Goal: Task Accomplishment & Management: Manage account settings

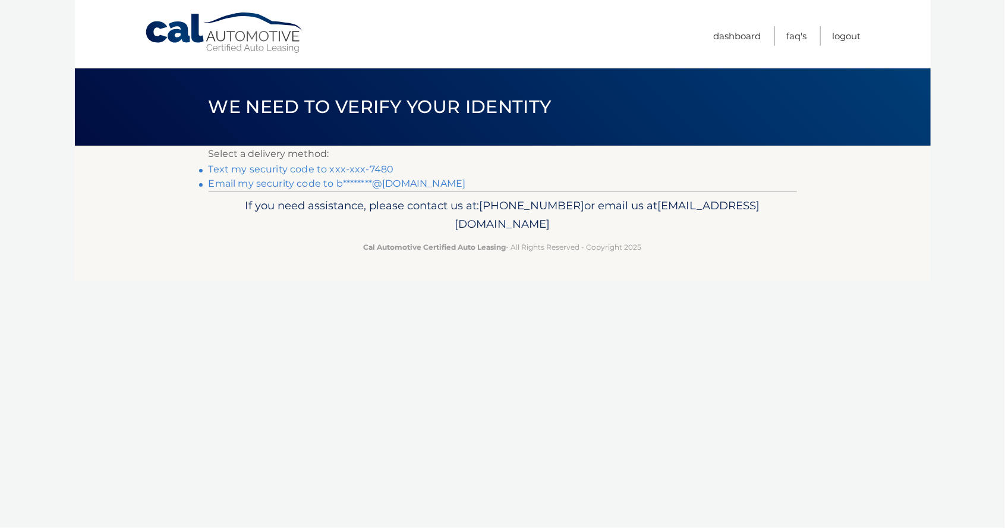
click at [297, 170] on link "Text my security code to xxx-xxx-7480" at bounding box center [301, 168] width 185 height 11
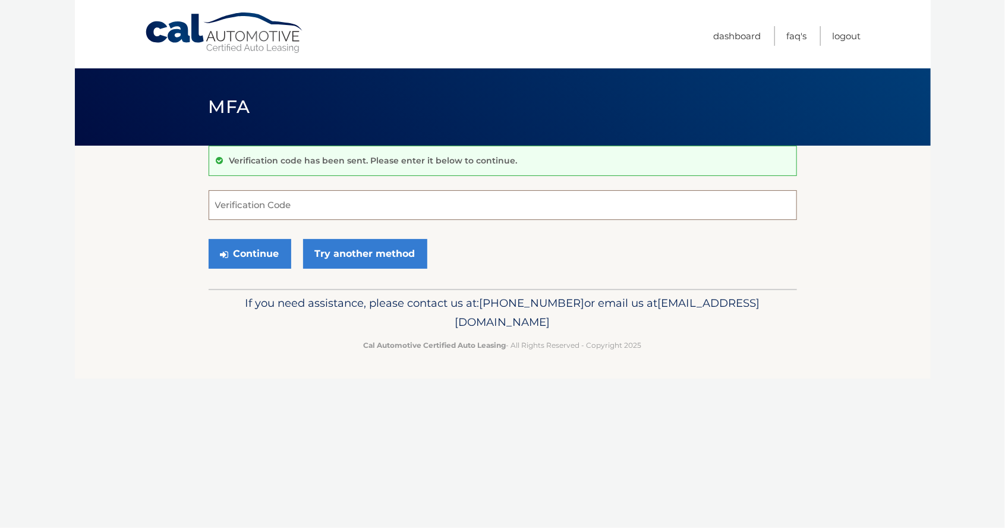
click at [290, 207] on input "Verification Code" at bounding box center [503, 205] width 588 height 30
click at [355, 216] on input "Verification Code" at bounding box center [503, 205] width 588 height 30
type input "676521"
click at [260, 248] on button "Continue" at bounding box center [250, 254] width 83 height 30
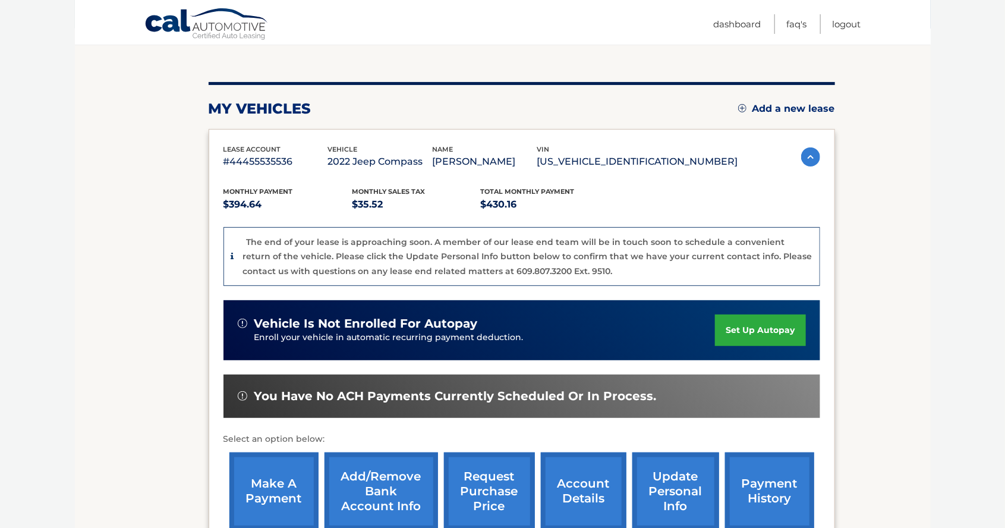
click at [270, 479] on link "make a payment" at bounding box center [273, 491] width 89 height 78
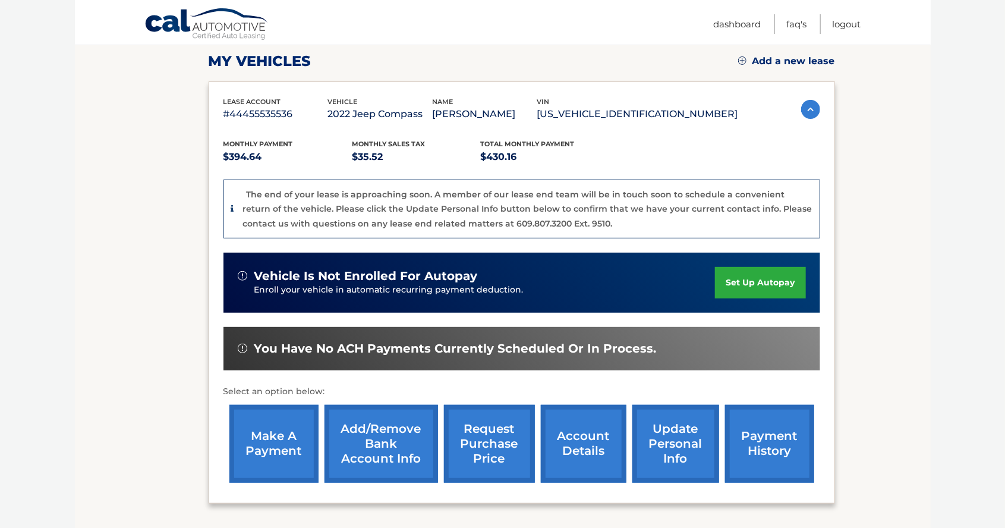
scroll to position [174, 0]
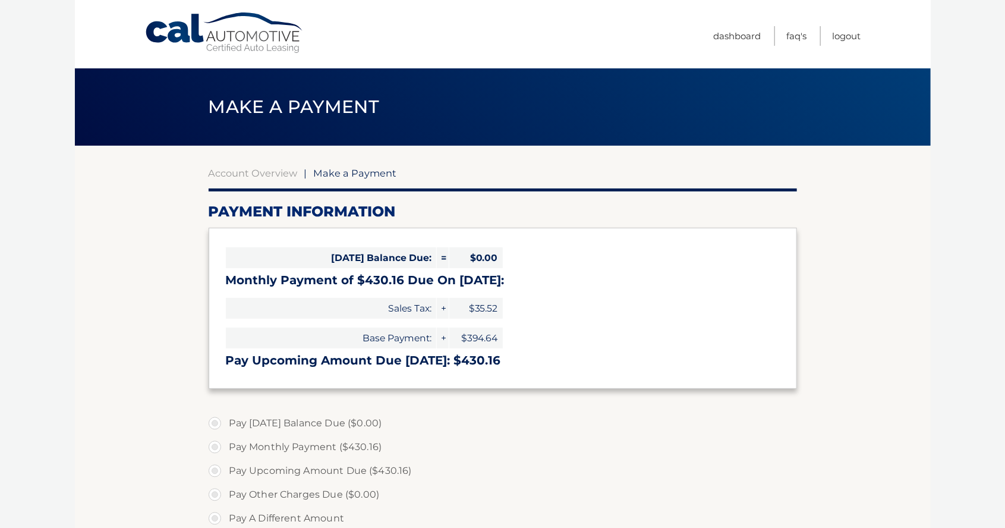
select select "MmUzOTJmZWQtZTFiZS00NWIzLThjYzEtZTI4ZjY3MTNmMjA3"
click at [847, 39] on link "Logout" at bounding box center [847, 36] width 29 height 20
